Goal: Find specific fact: Find specific page/section

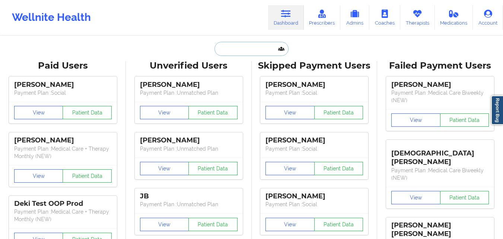
click at [246, 52] on input "text" at bounding box center [251, 49] width 74 height 14
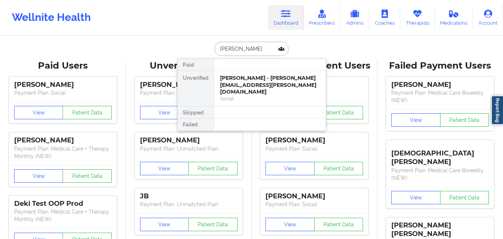
type input "[PERSON_NAME]"
click at [258, 86] on div "[PERSON_NAME] - [PERSON_NAME][EMAIL_ADDRESS][DOMAIN_NAME]" at bounding box center [270, 81] width 100 height 14
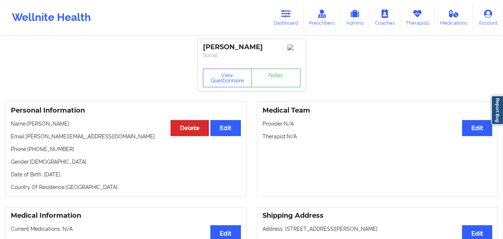
drag, startPoint x: 28, startPoint y: 127, endPoint x: 81, endPoint y: 129, distance: 52.5
click at [81, 127] on p "Name: [PERSON_NAME]" at bounding box center [126, 123] width 230 height 7
copy p "[PERSON_NAME]"
click at [298, 13] on link "Dashboard" at bounding box center [286, 17] width 36 height 25
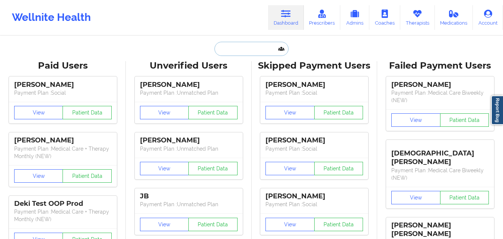
drag, startPoint x: 241, startPoint y: 48, endPoint x: 234, endPoint y: 43, distance: 8.6
click at [240, 46] on input "text" at bounding box center [251, 49] width 74 height 14
paste input "[PERSON_NAME]"
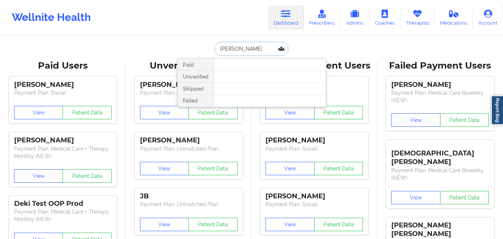
type input "McSparre"
